Goal: Task Accomplishment & Management: Manage account settings

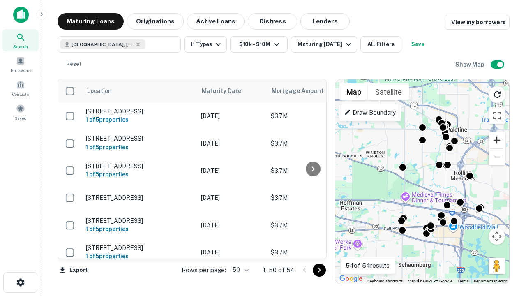
click at [497, 140] on button "Zoom in" at bounding box center [497, 140] width 16 height 16
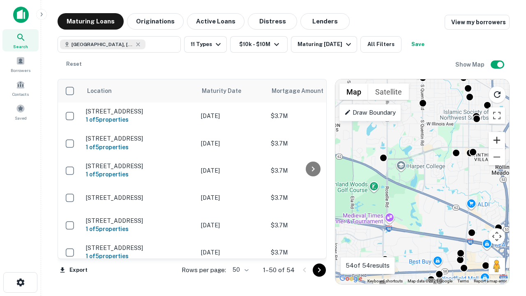
click at [497, 140] on button "Zoom in" at bounding box center [497, 140] width 16 height 16
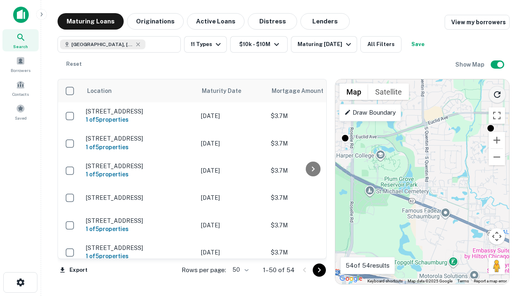
click at [497, 93] on icon "Reload search area" at bounding box center [497, 95] width 10 height 10
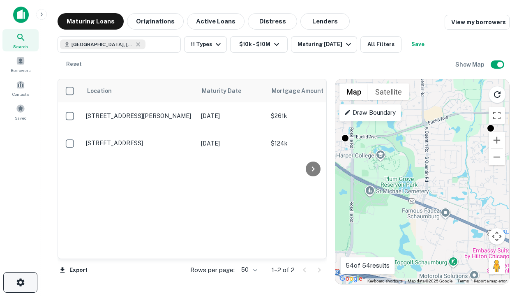
click at [20, 282] on icon "button" at bounding box center [21, 282] width 10 height 10
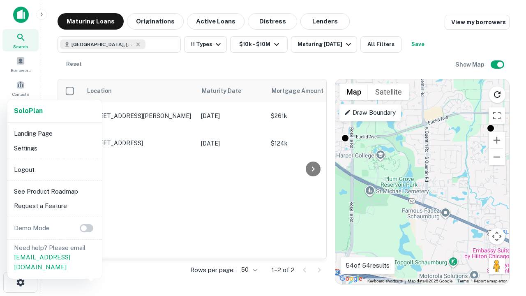
click at [54, 169] on li "Logout" at bounding box center [55, 169] width 88 height 15
